Goal: Task Accomplishment & Management: Complete application form

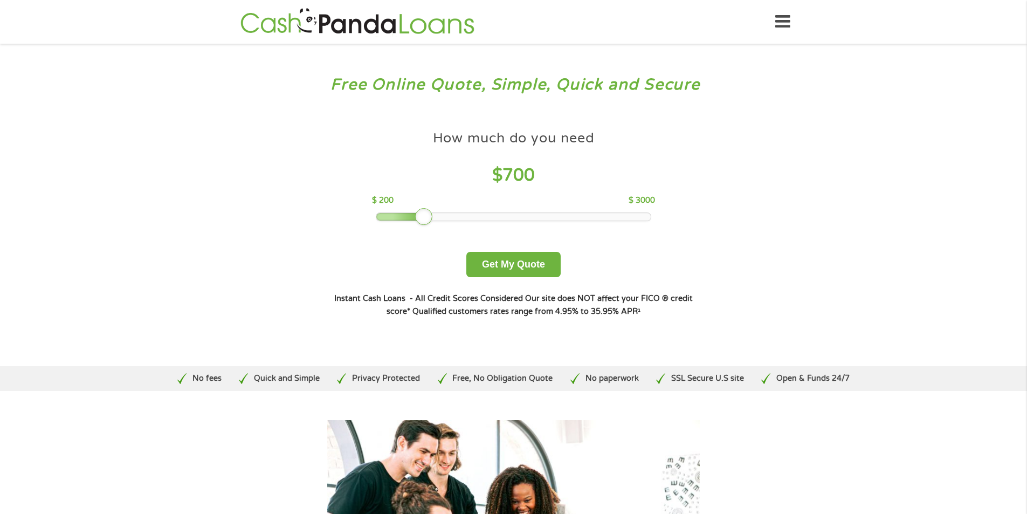
drag, startPoint x: 456, startPoint y: 218, endPoint x: 427, endPoint y: 216, distance: 29.7
click at [427, 216] on div at bounding box center [423, 216] width 17 height 17
click at [514, 264] on button "Get My Quote" at bounding box center [514, 264] width 94 height 25
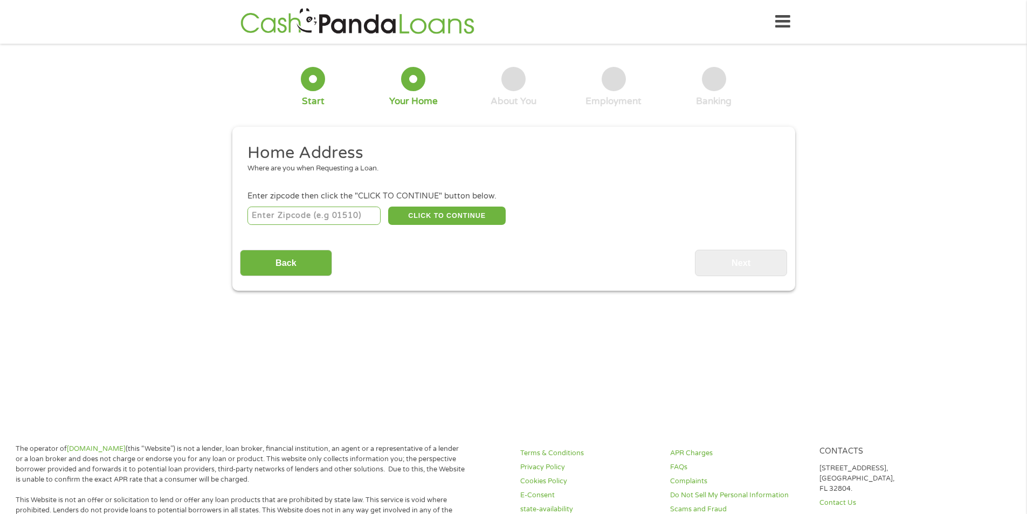
click at [332, 211] on input "number" at bounding box center [314, 216] width 133 height 18
type input "78653"
click at [446, 211] on button "CLICK TO CONTINUE" at bounding box center [447, 216] width 118 height 18
type input "78653"
type input "Manor"
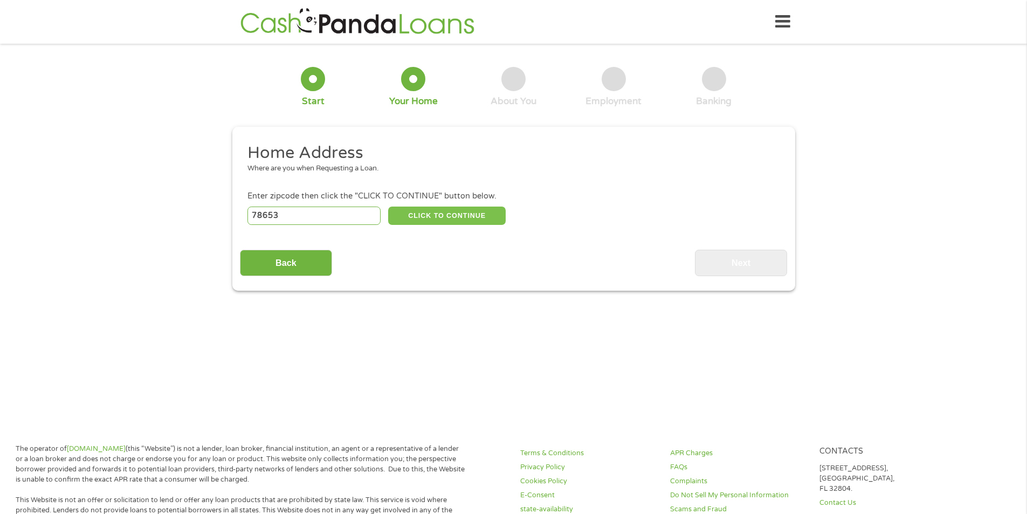
select select "[US_STATE]"
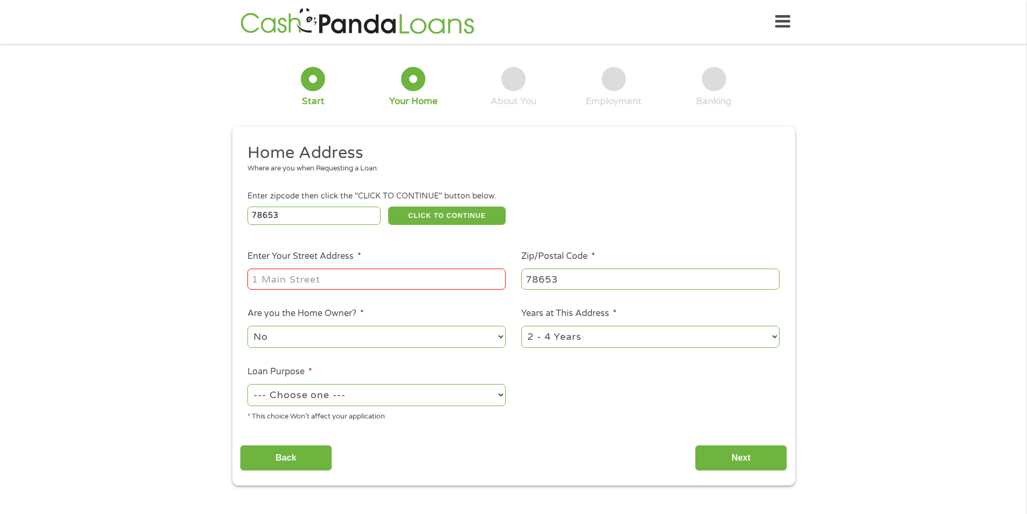
click at [387, 272] on input "Enter Your Street Address *" at bounding box center [377, 279] width 258 height 20
type input "[STREET_ADDRESS]"
click at [680, 328] on select "1 Year or less 1 - 2 Years 2 - 4 Years Over 4 Years" at bounding box center [651, 337] width 258 height 22
select select "60months"
click at [522, 326] on select "1 Year or less 1 - 2 Years 2 - 4 Years Over 4 Years" at bounding box center [651, 337] width 258 height 22
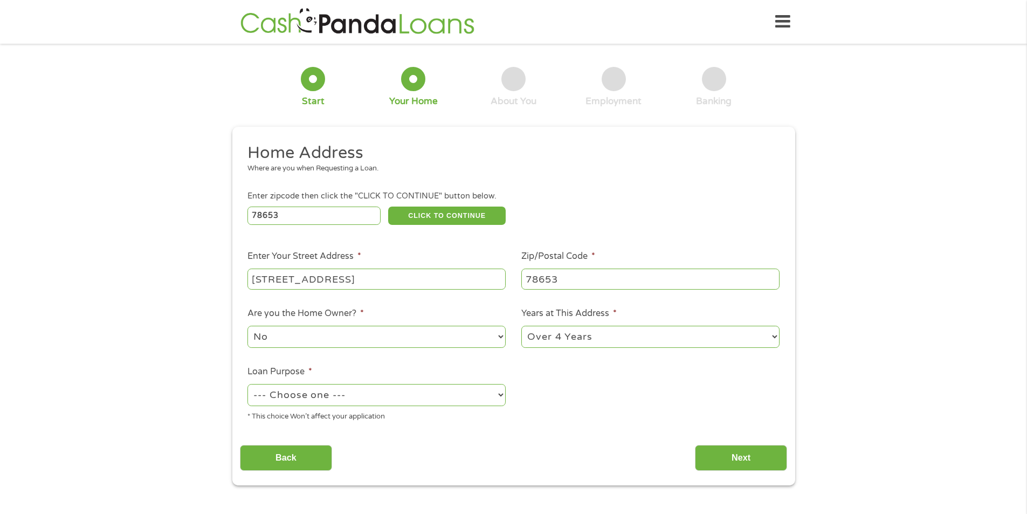
click at [327, 393] on select "--- Choose one --- Pay Bills Debt Consolidation Home Improvement Major Purchase…" at bounding box center [377, 395] width 258 height 22
select select "paybills"
click at [248, 384] on select "--- Choose one --- Pay Bills Debt Consolidation Home Improvement Major Purchase…" at bounding box center [377, 395] width 258 height 22
click at [736, 459] on input "Next" at bounding box center [741, 458] width 92 height 26
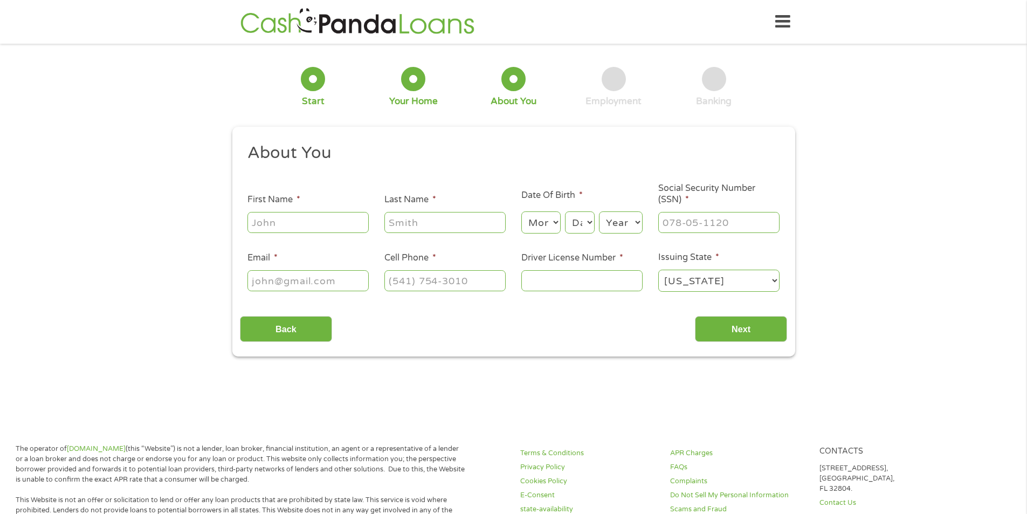
scroll to position [4, 4]
click at [302, 225] on input "First Name *" at bounding box center [308, 222] width 121 height 20
type input "[PERSON_NAME]"
click at [555, 227] on select "Month 1 2 3 4 5 6 7 8 9 10 11 12" at bounding box center [541, 222] width 39 height 22
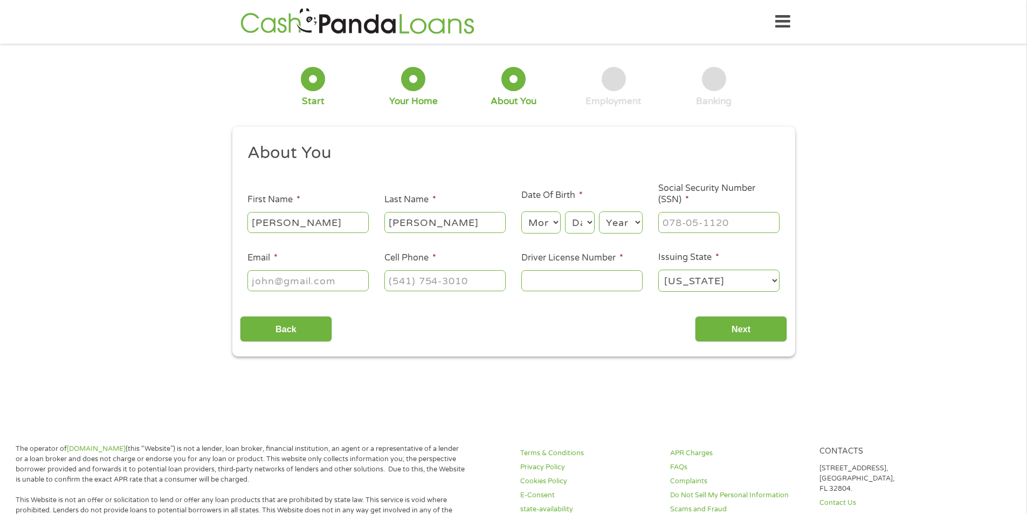
select select "1"
click at [522, 211] on select "Month 1 2 3 4 5 6 7 8 9 10 11 12" at bounding box center [541, 222] width 39 height 22
click at [582, 218] on select "Day 1 2 3 4 5 6 7 8 9 10 11 12 13 14 15 16 17 18 19 20 21 22 23 24 25 26 27 28 …" at bounding box center [579, 222] width 29 height 22
select select "15"
click at [565, 211] on select "Day 1 2 3 4 5 6 7 8 9 10 11 12 13 14 15 16 17 18 19 20 21 22 23 24 25 26 27 28 …" at bounding box center [579, 222] width 29 height 22
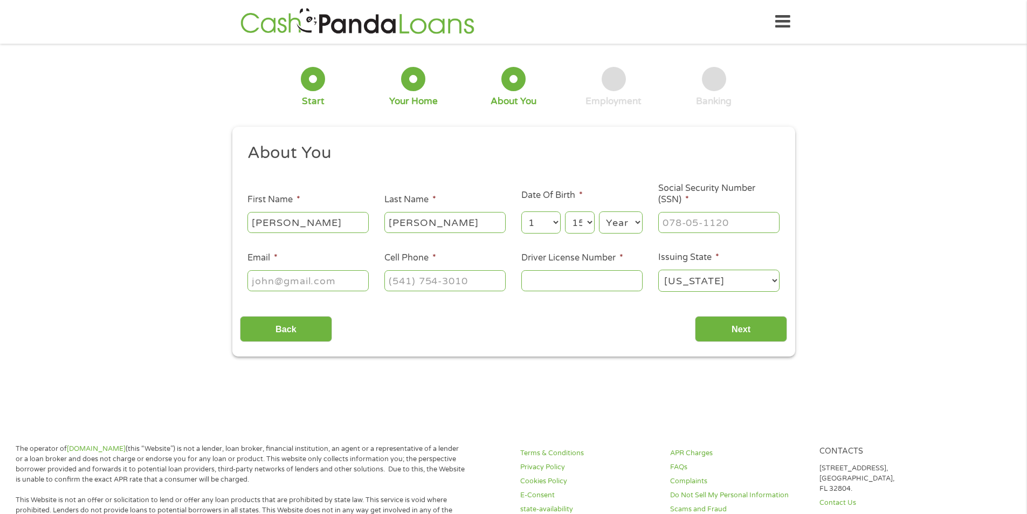
click at [616, 223] on select "Year [DATE] 2006 2005 2004 2003 2002 2001 2000 1999 1998 1997 1996 1995 1994 19…" at bounding box center [621, 222] width 44 height 22
select select "1974"
click at [599, 211] on select "Year [DATE] 2006 2005 2004 2003 2002 2001 2000 1999 1998 1997 1996 1995 1994 19…" at bounding box center [621, 222] width 44 height 22
click at [690, 222] on input "___-__-____" at bounding box center [719, 222] width 121 height 20
type input "457-65-6376"
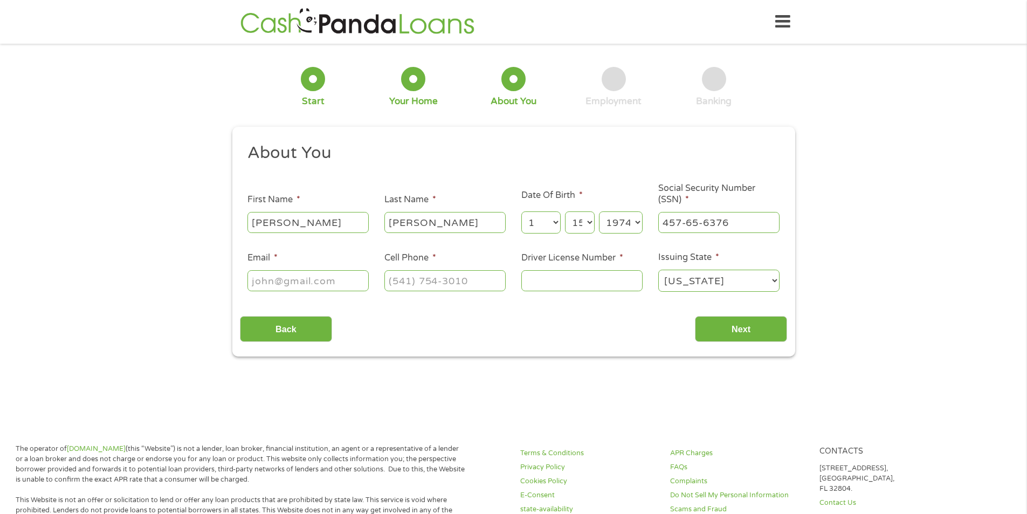
click at [331, 274] on input "Email *" at bounding box center [308, 280] width 121 height 20
type input "[EMAIL_ADDRESS][DOMAIN_NAME]"
type input "[PHONE_NUMBER]"
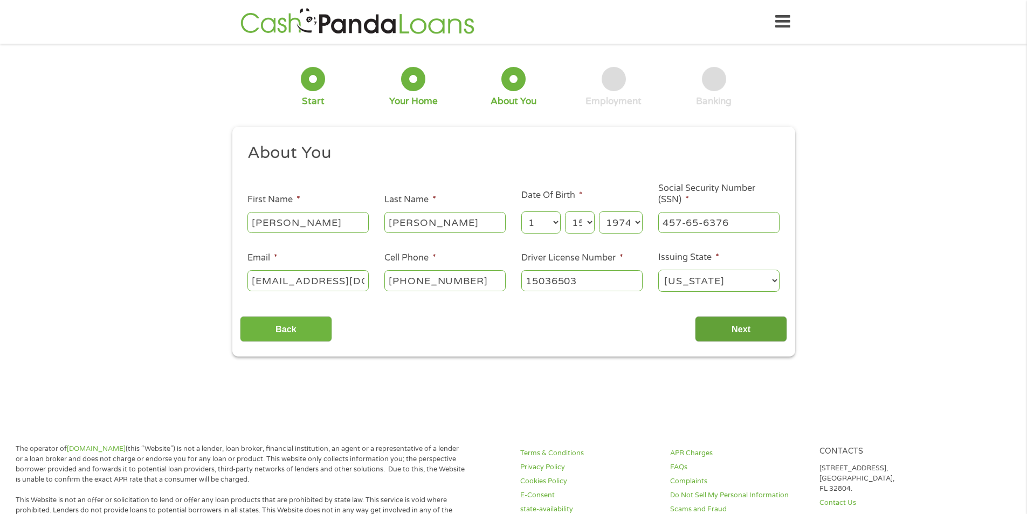
type input "15036503"
click at [723, 329] on input "Next" at bounding box center [741, 329] width 92 height 26
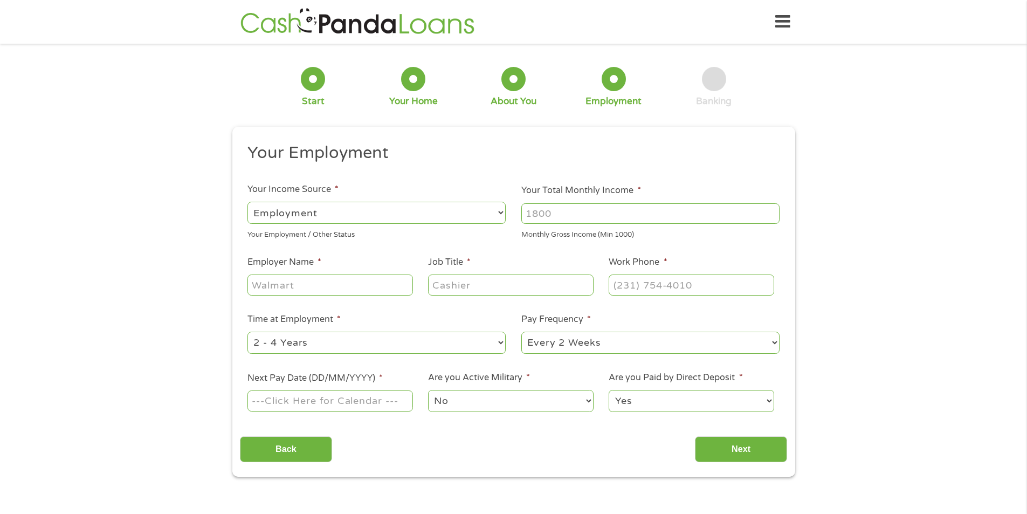
click at [573, 211] on input "Your Total Monthly Income *" at bounding box center [651, 213] width 258 height 20
click at [428, 214] on select "--- Choose one --- Employment [DEMOGRAPHIC_DATA] Benefits" at bounding box center [377, 213] width 258 height 22
click at [431, 215] on select "--- Choose one --- Employment [DEMOGRAPHIC_DATA] Benefits" at bounding box center [377, 213] width 258 height 22
click at [411, 210] on select "--- Choose one --- Employment [DEMOGRAPHIC_DATA] Benefits" at bounding box center [377, 213] width 258 height 22
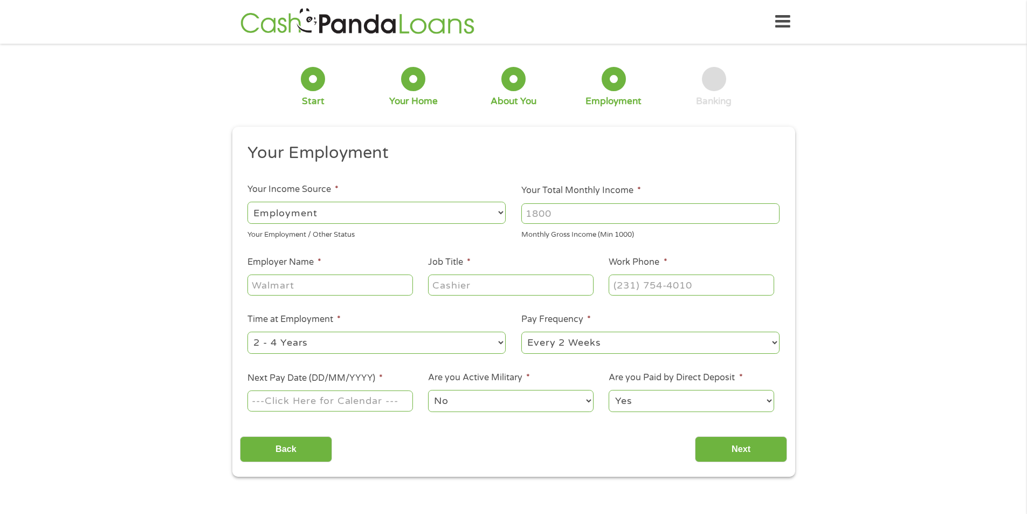
click at [586, 211] on input "Your Total Monthly Income *" at bounding box center [651, 213] width 258 height 20
type input "4400"
click at [369, 282] on input "Employer Name *" at bounding box center [330, 285] width 165 height 20
type input "Ergon Asphalt & Emulsions, Inc."
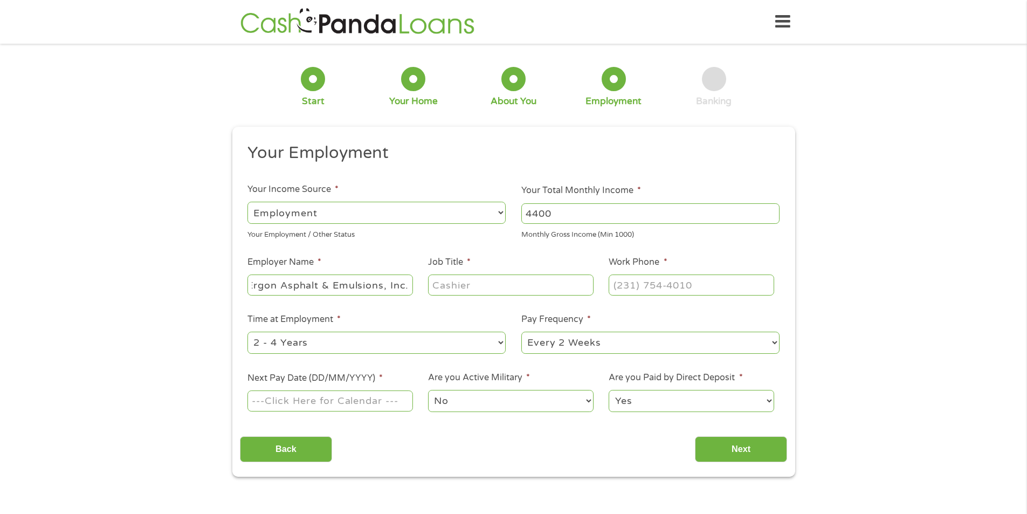
scroll to position [0, 0]
type input "Lab Tech"
type input "[PHONE_NUMBER]"
click at [345, 343] on select "--- Choose one --- 1 Year or less 1 - 2 Years 2 - 4 Years Over 4 Years" at bounding box center [377, 343] width 258 height 22
select select "60months"
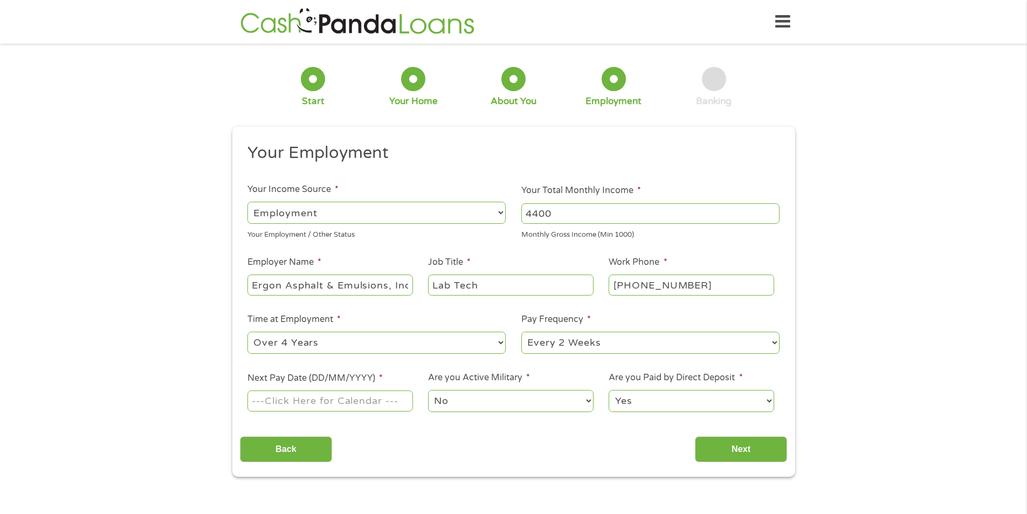
click at [248, 332] on select "--- Choose one --- 1 Year or less 1 - 2 Years 2 - 4 Years Over 4 Years" at bounding box center [377, 343] width 258 height 22
click at [543, 341] on select "--- Choose one --- Every 2 Weeks Every Week Monthly Semi-Monthly" at bounding box center [651, 343] width 258 height 22
click at [522, 332] on select "--- Choose one --- Every 2 Weeks Every Week Monthly Semi-Monthly" at bounding box center [651, 343] width 258 height 22
click at [393, 401] on input "Next Pay Date (DD/MM/YYYY) *" at bounding box center [330, 400] width 165 height 20
type input "[DATE]"
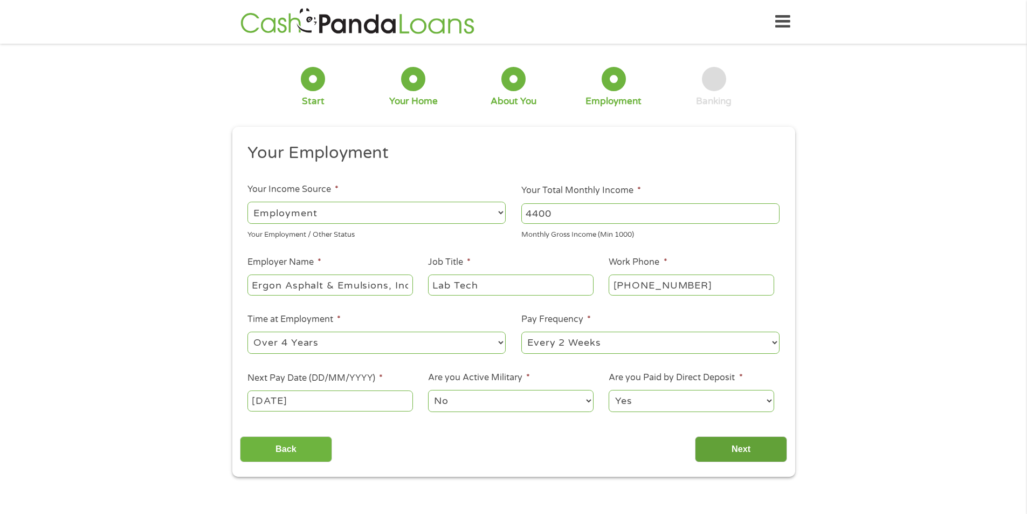
click at [724, 443] on input "Next" at bounding box center [741, 449] width 92 height 26
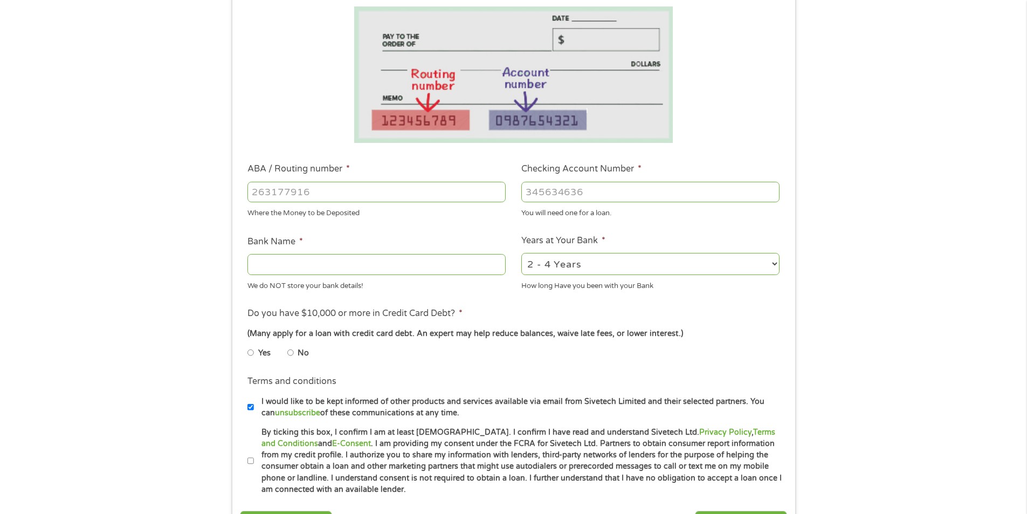
scroll to position [216, 0]
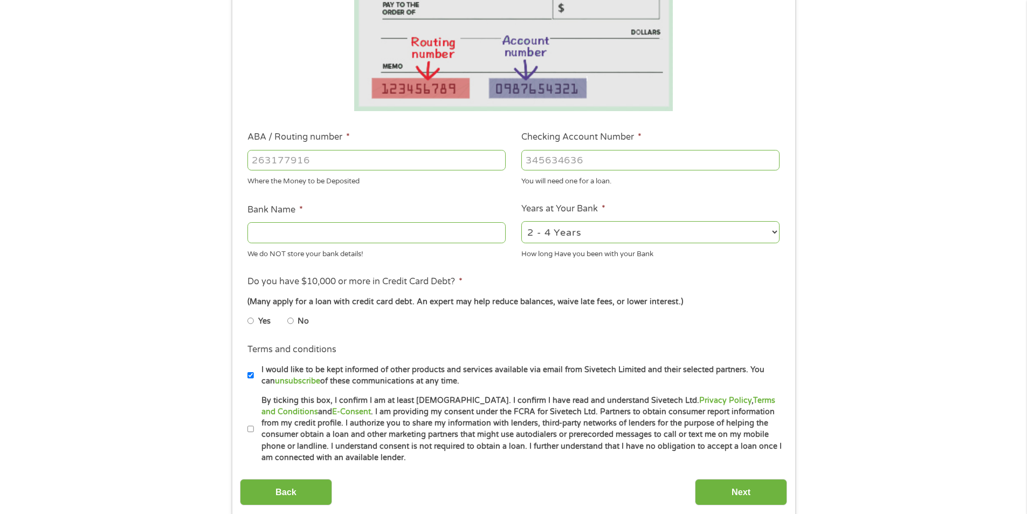
click at [434, 160] on input "ABA / Routing number *" at bounding box center [377, 160] width 258 height 20
type input "111000025"
type input "BANK OF AMERICA NA"
type input "111000025"
type input "488119572960"
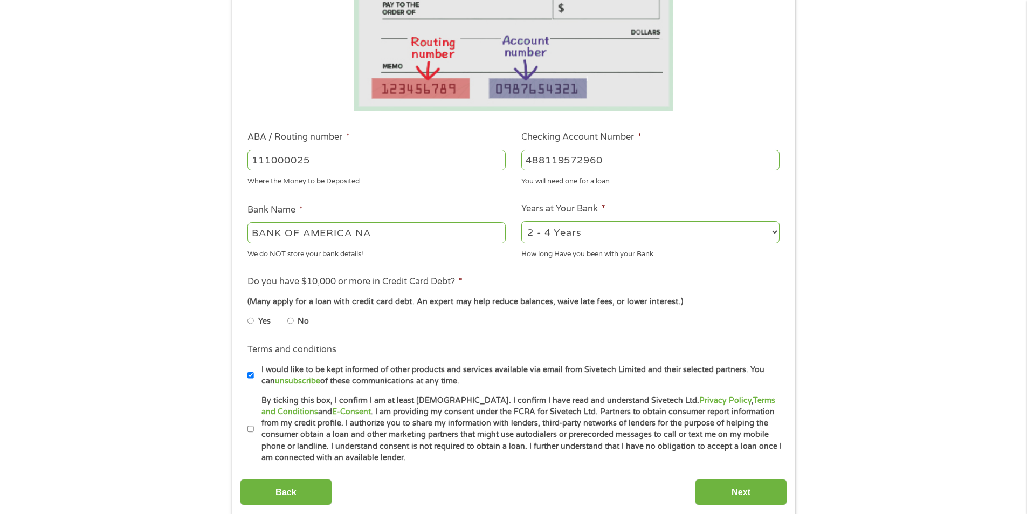
click at [591, 229] on select "2 - 4 Years 6 - 12 Months 1 - 2 Years Over 4 Years" at bounding box center [651, 232] width 258 height 22
click at [522, 221] on select "2 - 4 Years 6 - 12 Months 1 - 2 Years Over 4 Years" at bounding box center [651, 232] width 258 height 22
click at [292, 320] on input "No" at bounding box center [290, 320] width 6 height 17
radio input "true"
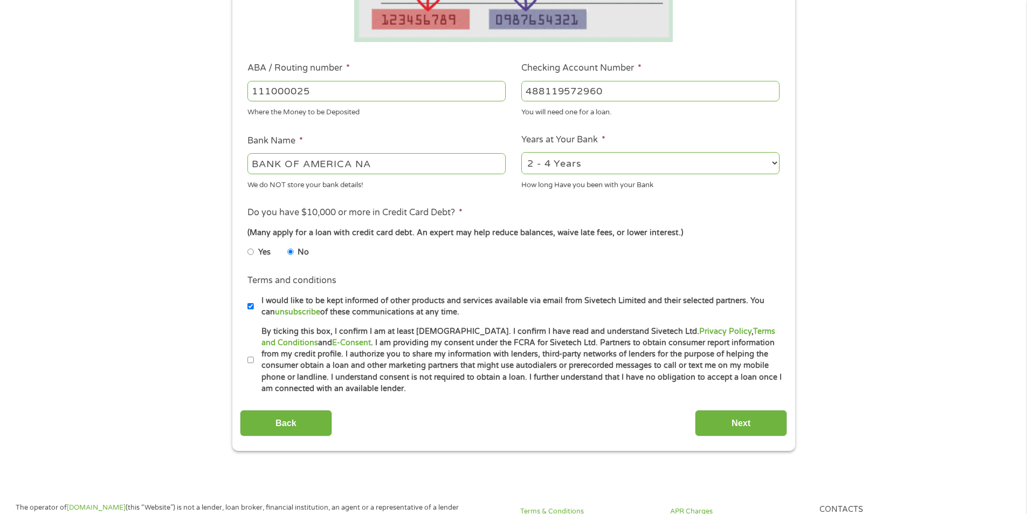
scroll to position [378, 0]
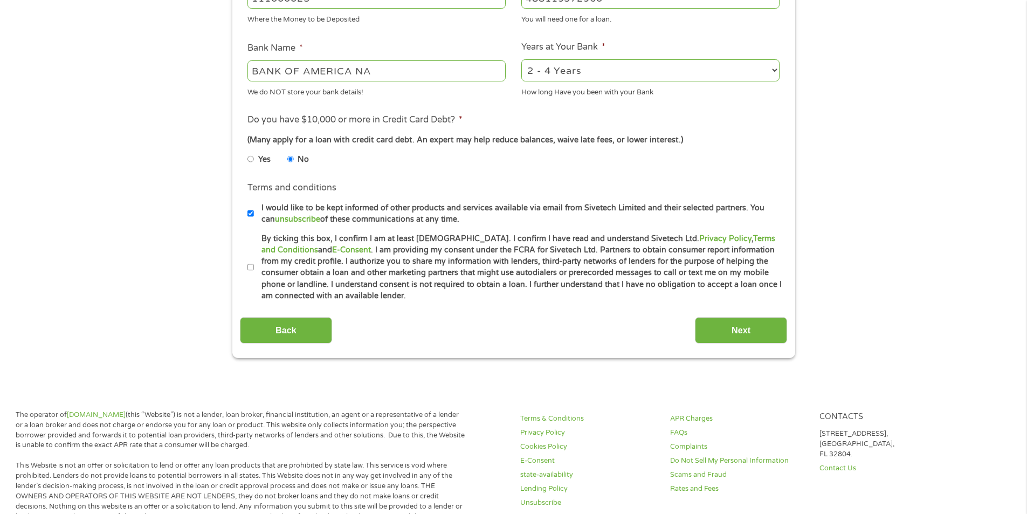
click at [252, 266] on input "By ticking this box, I confirm I am at least [DEMOGRAPHIC_DATA]. I confirm I ha…" at bounding box center [251, 267] width 6 height 17
checkbox input "true"
click at [739, 333] on input "Next" at bounding box center [741, 330] width 92 height 26
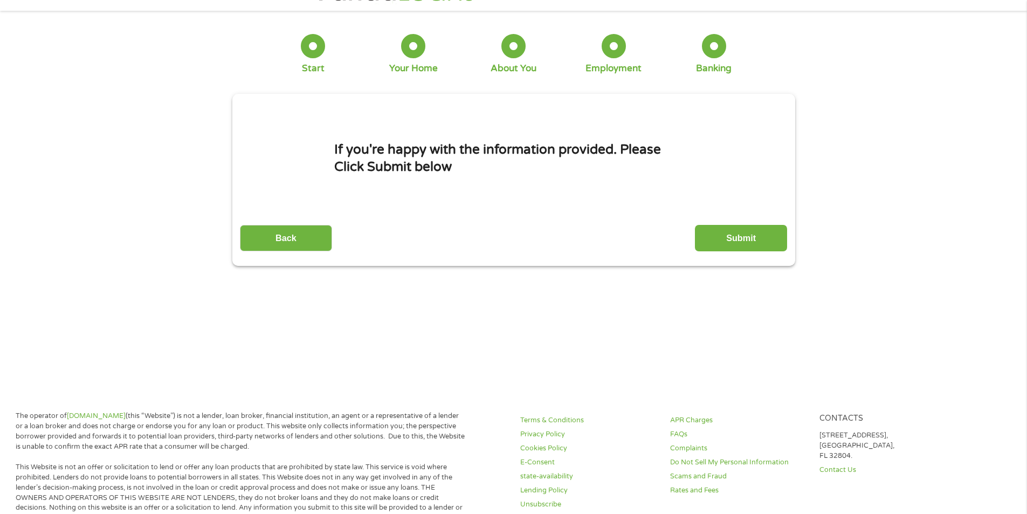
scroll to position [0, 0]
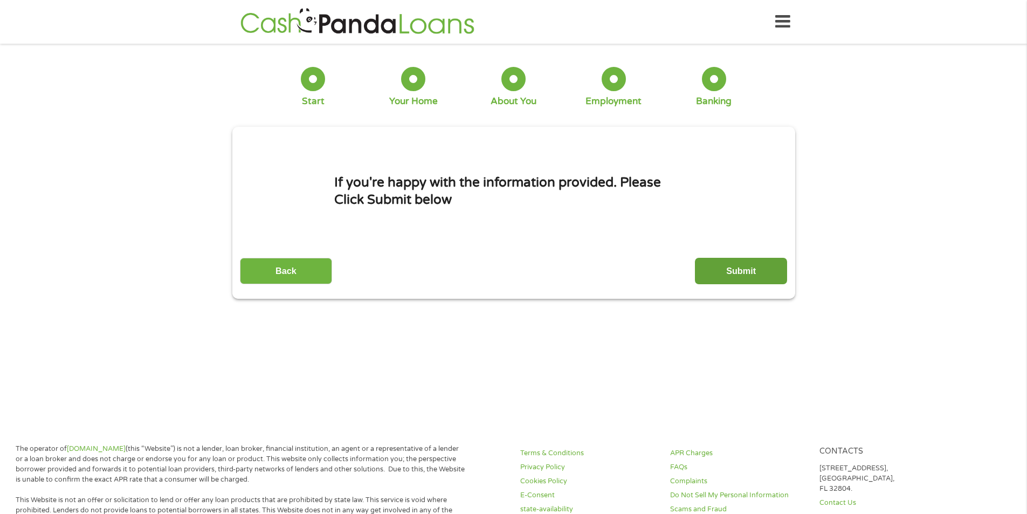
click at [722, 269] on input "Submit" at bounding box center [741, 271] width 92 height 26
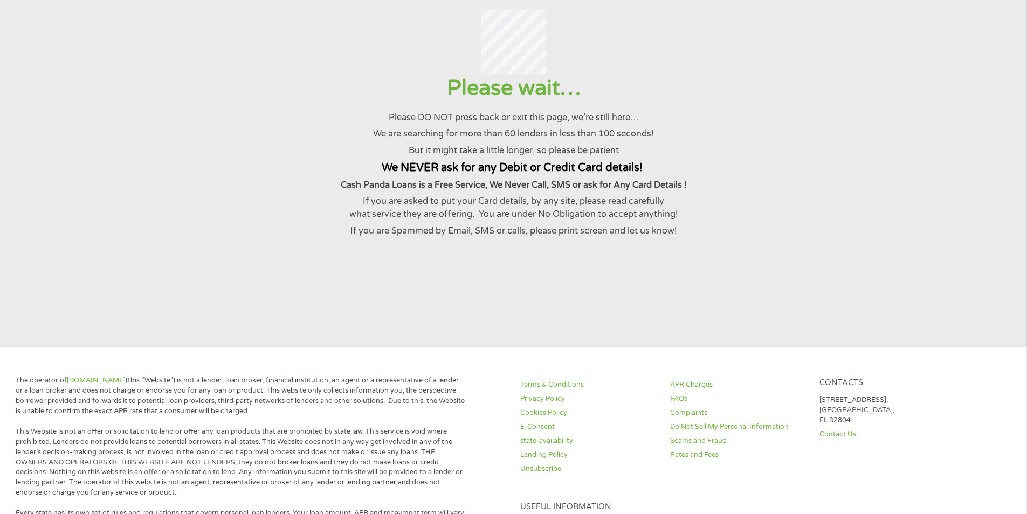
scroll to position [72, 0]
